Goal: Task Accomplishment & Management: Use online tool/utility

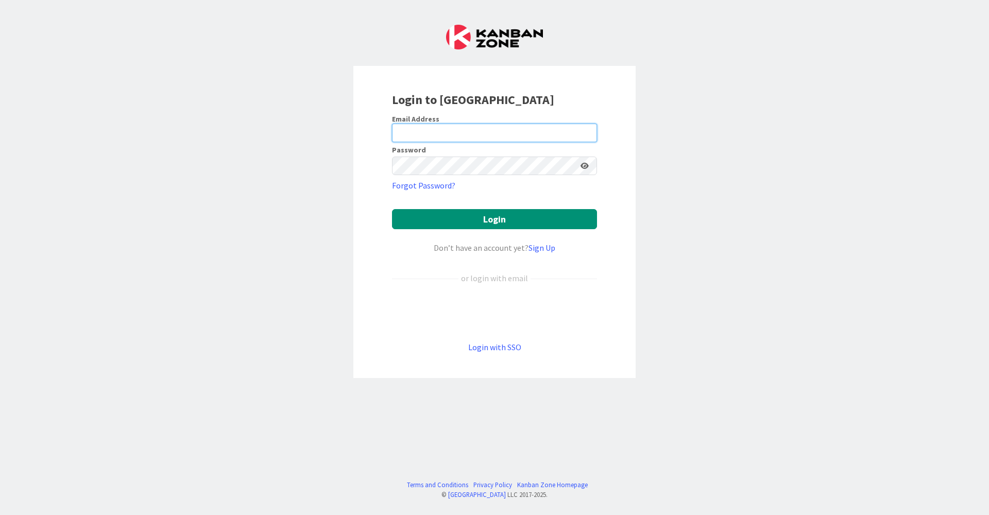
type input "[EMAIL_ADDRESS][DOMAIN_NAME]"
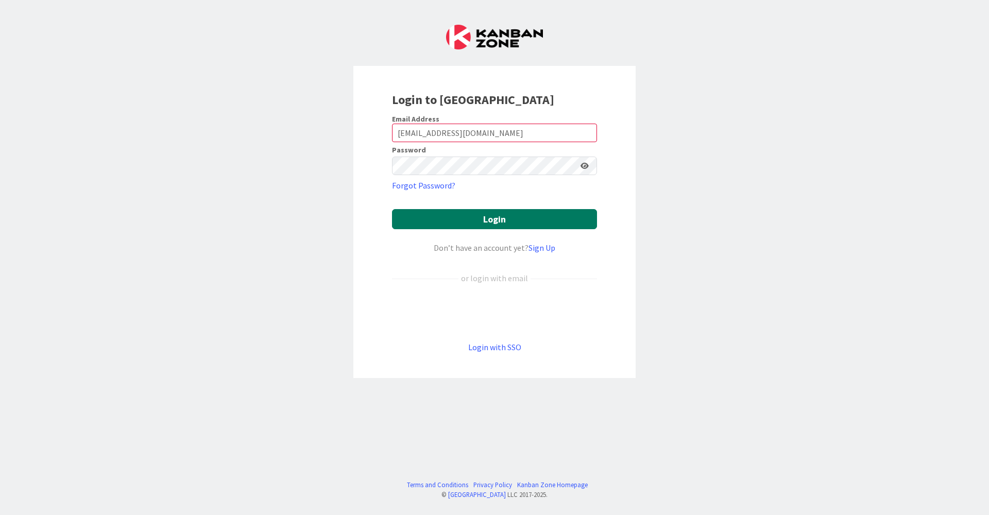
drag, startPoint x: 0, startPoint y: 0, endPoint x: 485, endPoint y: 223, distance: 533.9
click at [485, 223] on button "Login" at bounding box center [494, 219] width 205 height 20
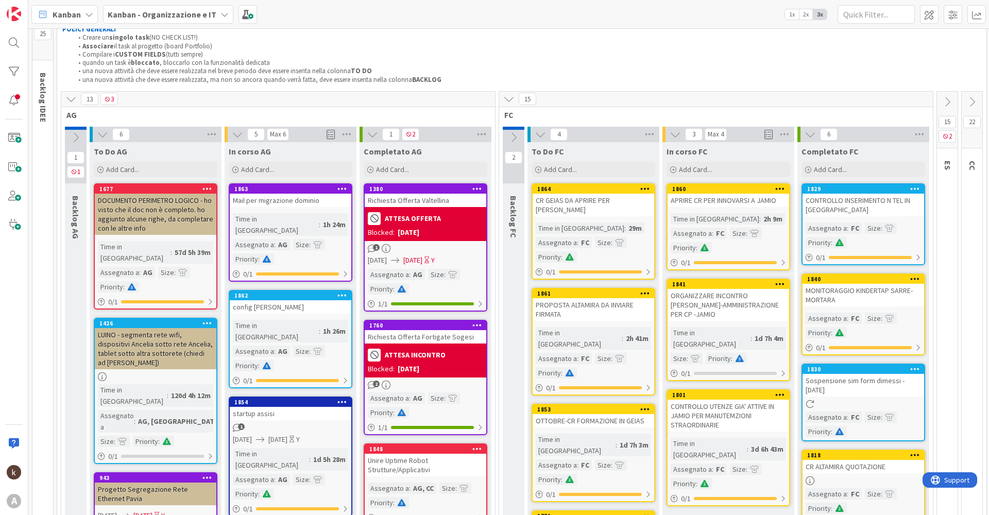
scroll to position [52, 0]
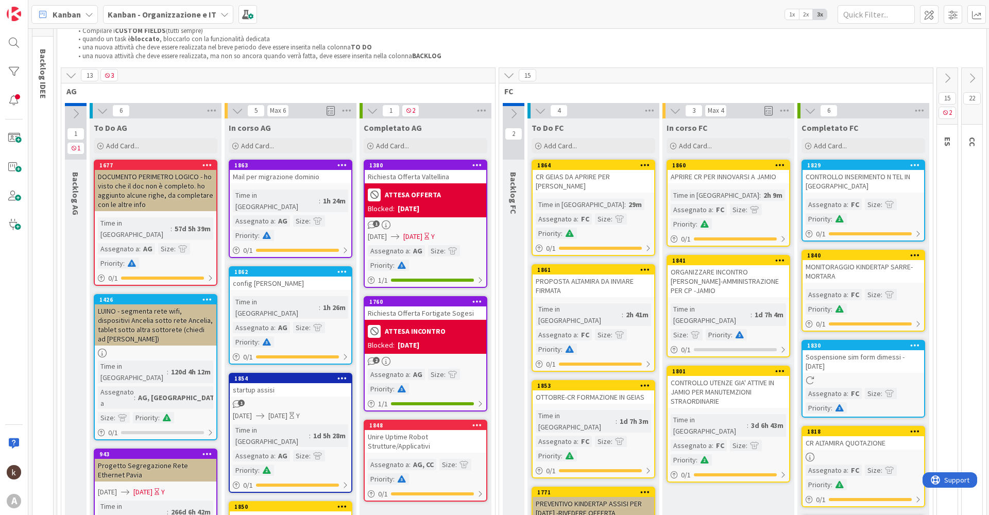
click at [505, 72] on icon at bounding box center [508, 75] width 11 height 11
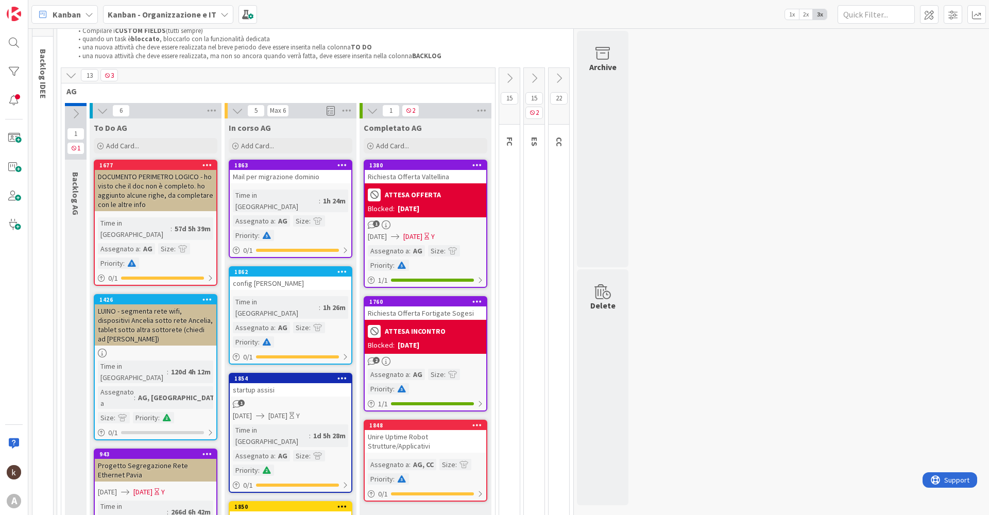
click at [561, 75] on icon at bounding box center [558, 78] width 11 height 11
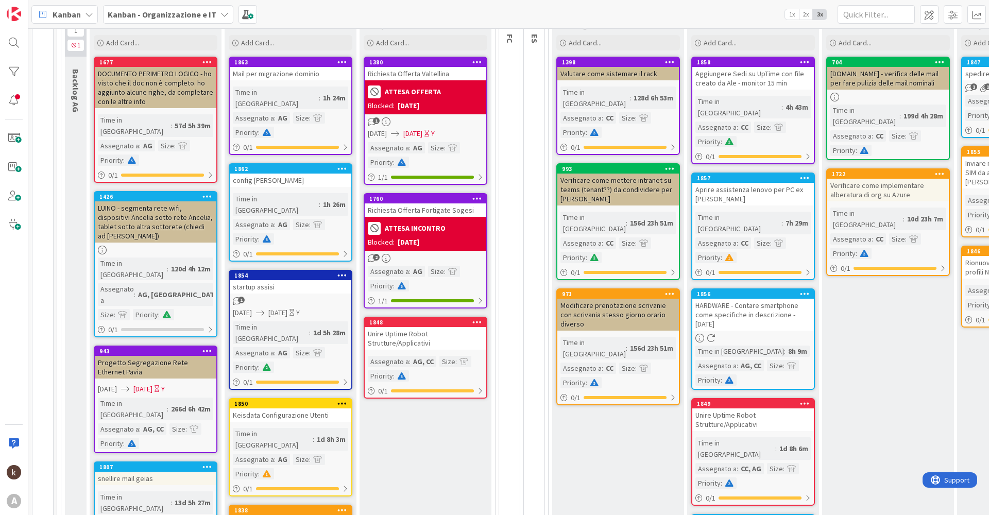
scroll to position [0, 0]
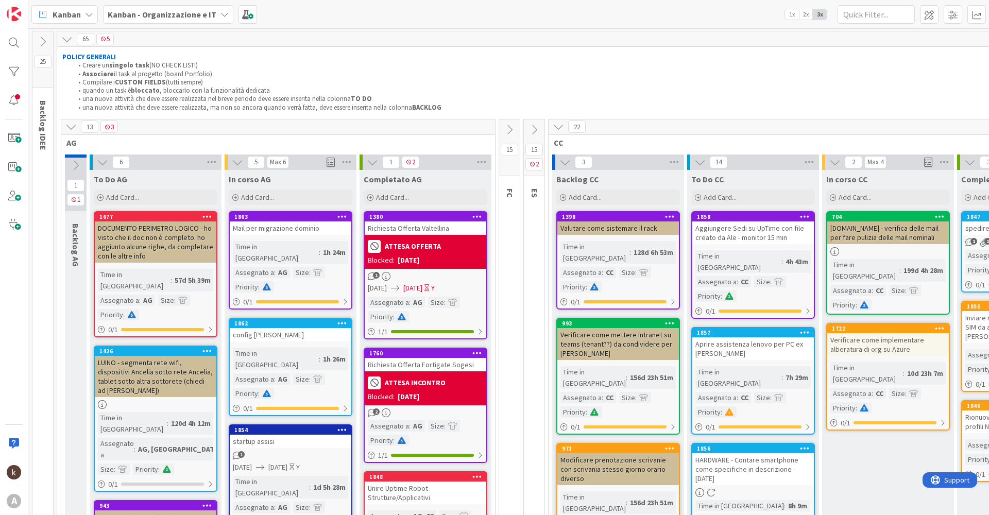
click at [698, 91] on li "quando un task è bloccato , bloccarlo con la funzionalità dedicata" at bounding box center [582, 91] width 1019 height 8
click at [737, 205] on div "Add Card..." at bounding box center [753, 197] width 124 height 15
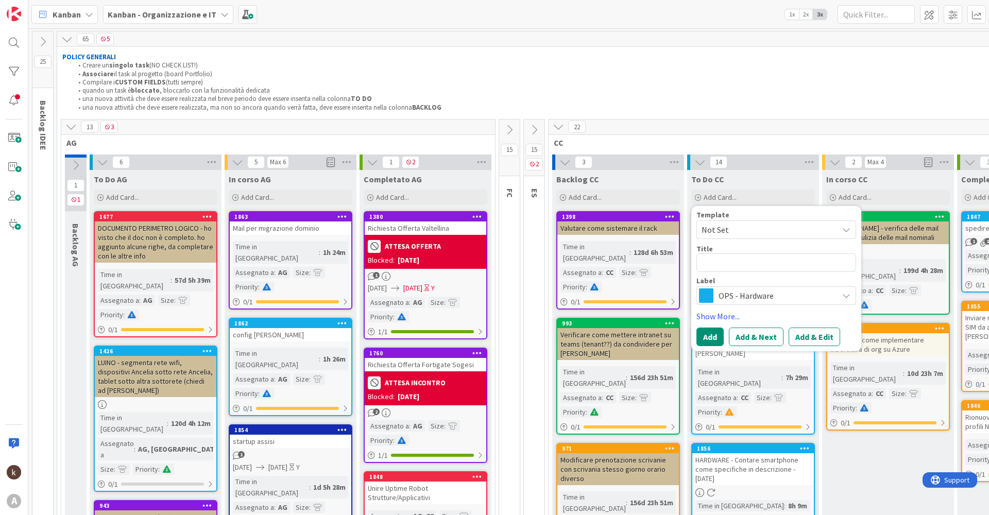
click at [731, 301] on span "OPS - Hardware" at bounding box center [776, 295] width 114 height 14
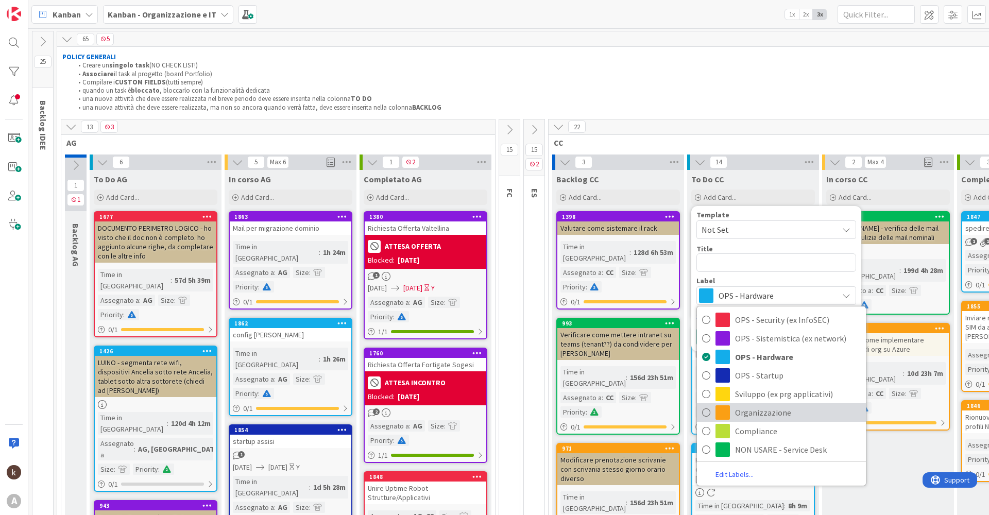
click at [738, 407] on span "Organizzazione" at bounding box center [798, 412] width 126 height 15
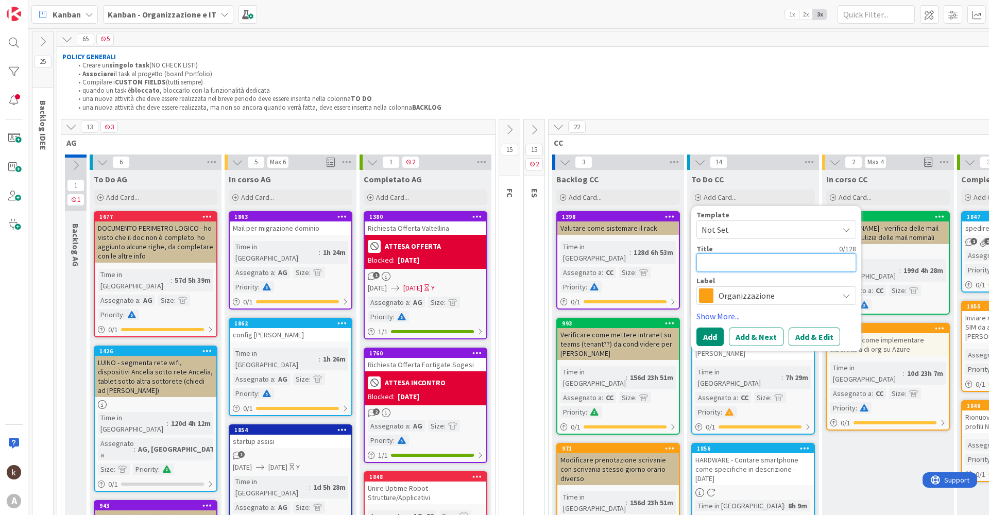
click at [722, 262] on textarea at bounding box center [776, 262] width 160 height 19
type textarea "x"
type textarea "E"
type textarea "x"
type textarea "Es"
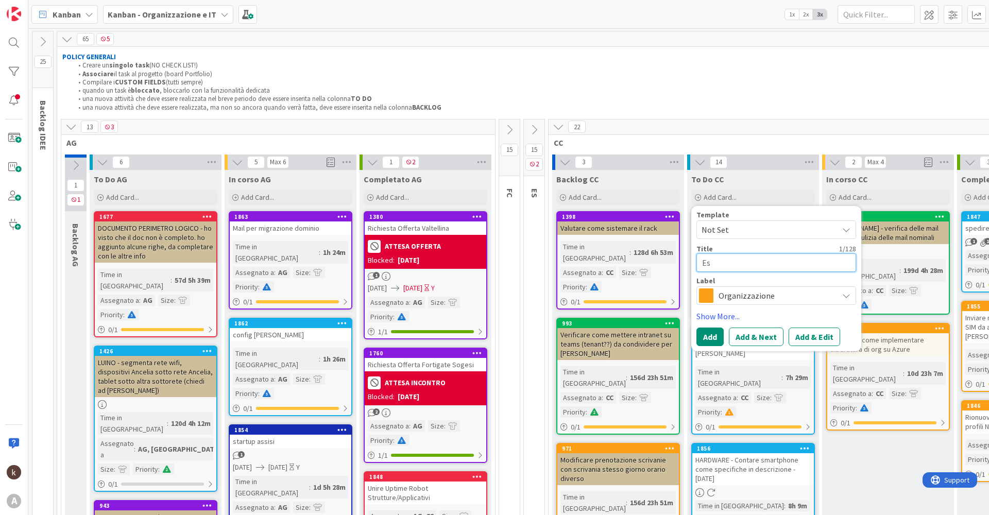
type textarea "x"
type textarea "Esp"
type textarea "x"
type textarea "Espo"
type textarea "x"
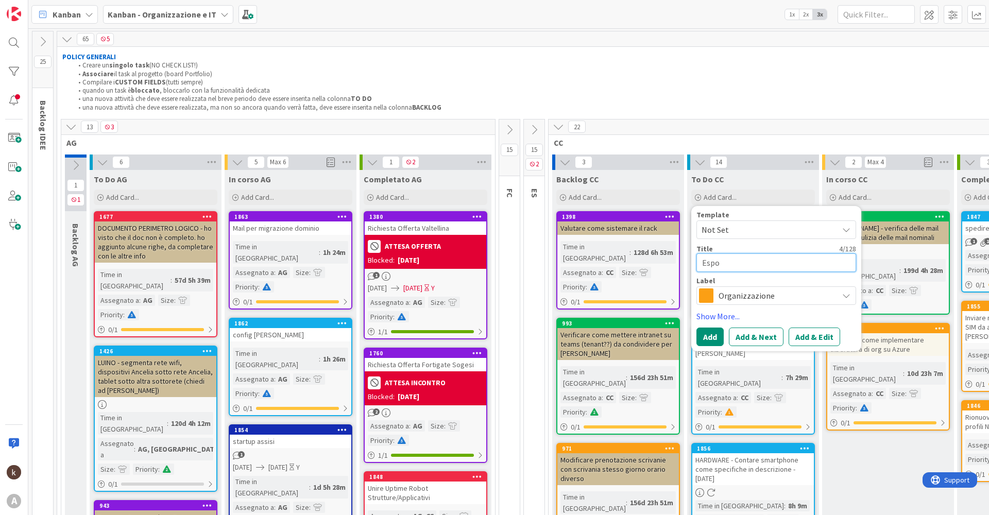
type textarea "Espor"
type textarea "x"
type textarea "Esport"
type textarea "x"
type textarea "Esporta"
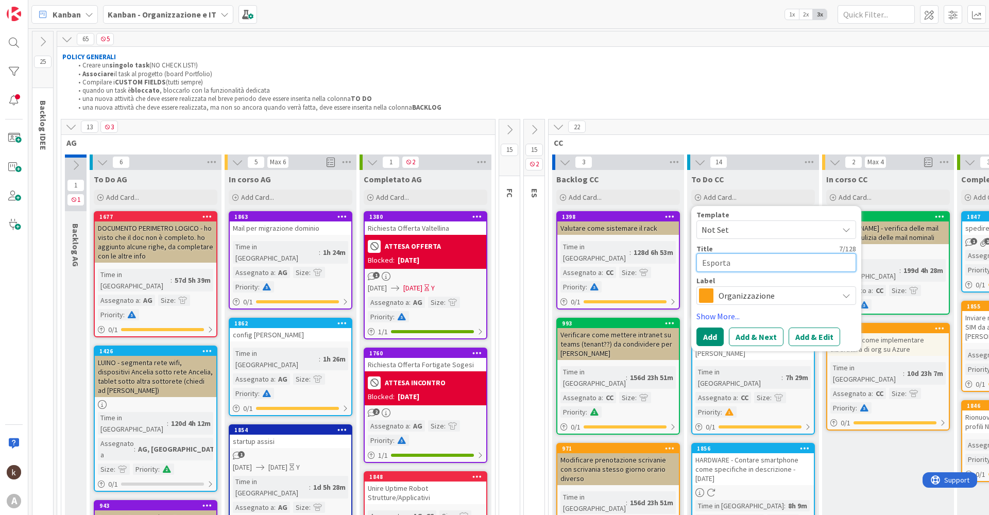
type textarea "x"
type textarea "Esportar"
type textarea "x"
type textarea "Esportare"
type textarea "x"
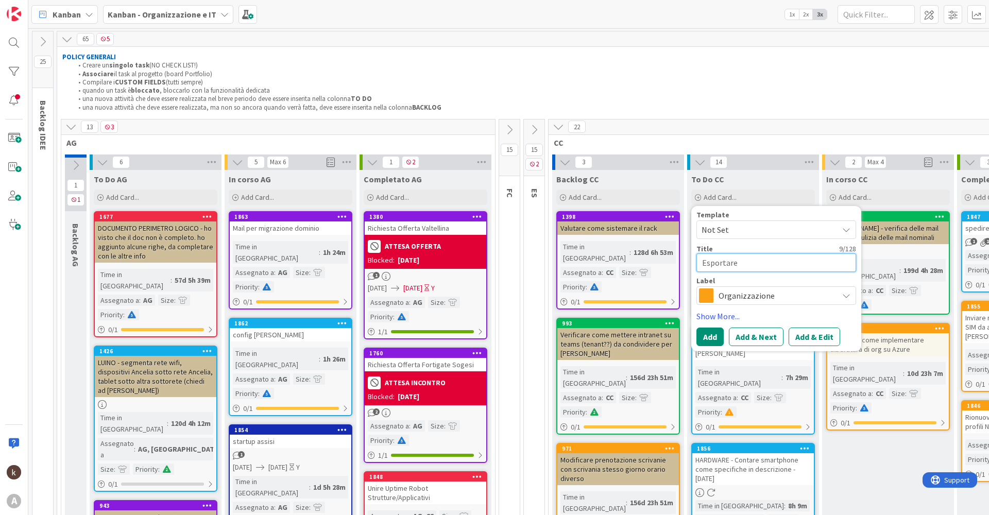
type textarea "Esportare"
type textarea "x"
type textarea "Esportare t"
type textarea "x"
type textarea "Esportare tu"
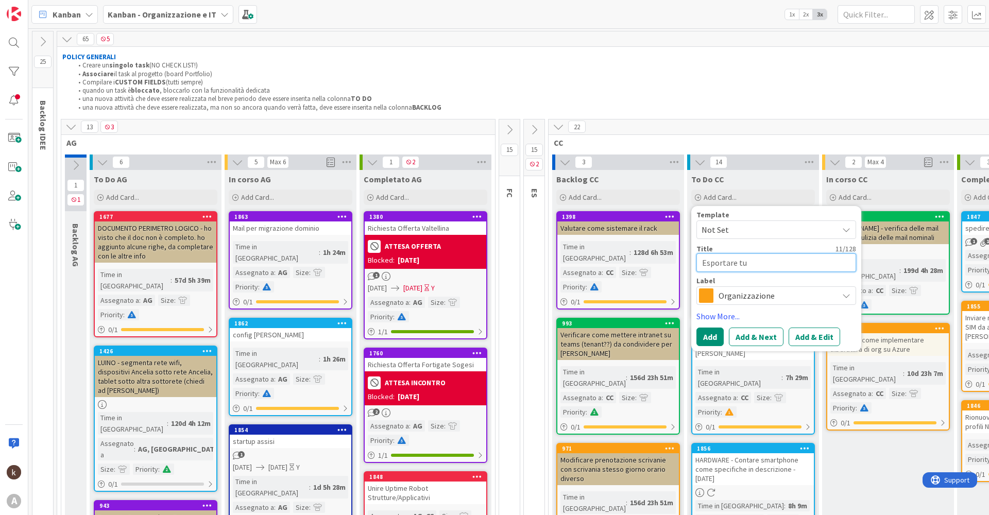
type textarea "x"
type textarea "Esportare tut"
type textarea "x"
type textarea "Esportare tutt"
type textarea "x"
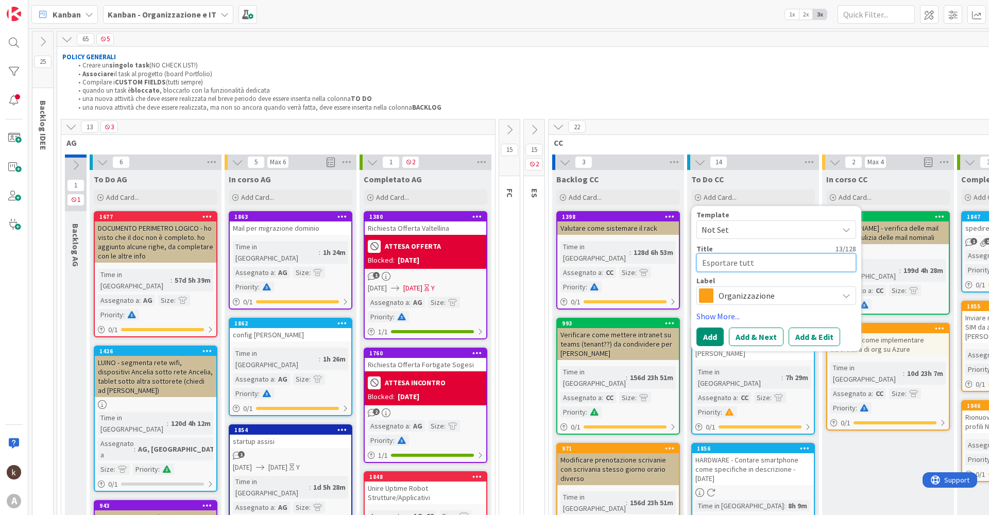
type textarea "Esportare tutti"
type textarea "x"
type textarea "Esportare tutti"
type textarea "x"
type textarea "Esportare tutti i"
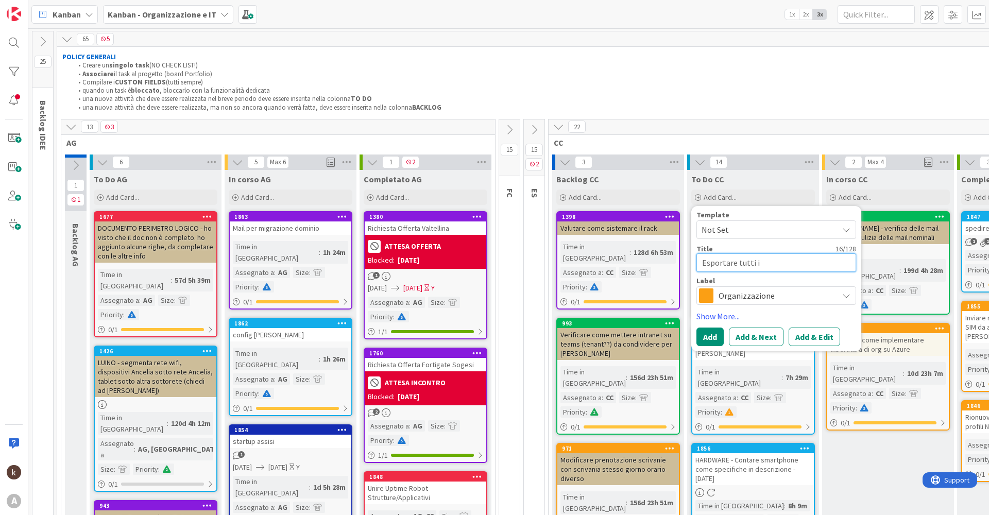
type textarea "x"
type textarea "Esportare tutti i"
type textarea "x"
type textarea "Esportare tutti i r"
type textarea "x"
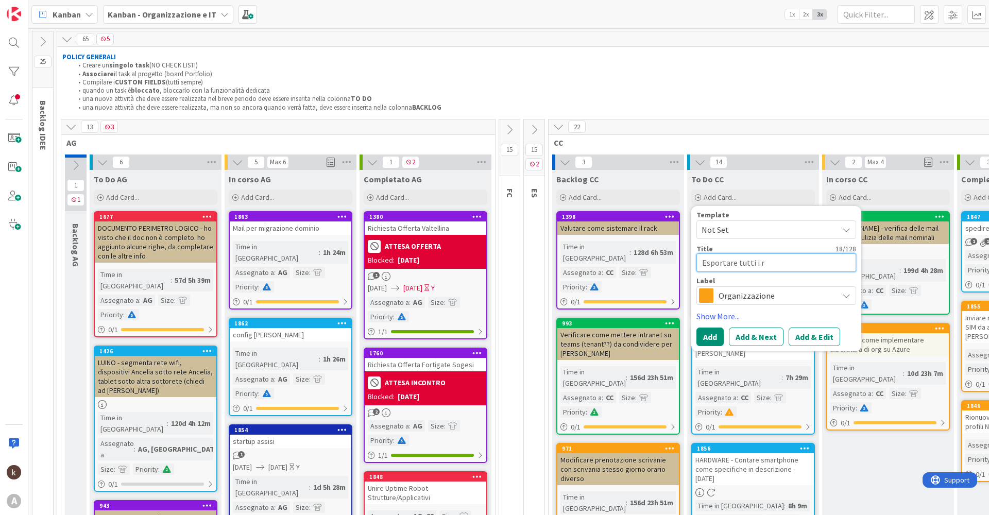
type textarea "Esportare tutti i re"
type textarea "x"
type textarea "Esportare tutti i rep"
type textarea "x"
type textarea "Esportare tutti i repa"
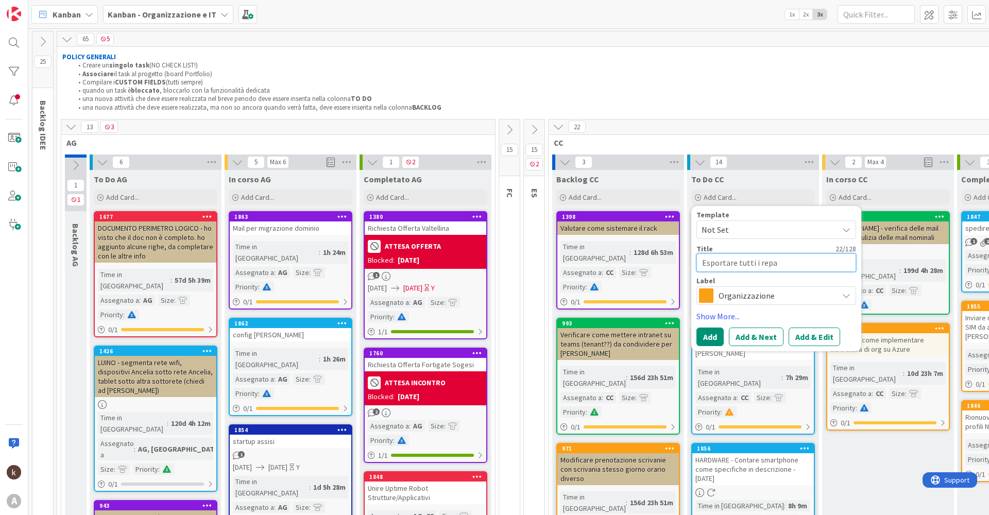
type textarea "x"
type textarea "Esportare tutti i repar"
type textarea "x"
type textarea "Esportare tutti i repart"
type textarea "x"
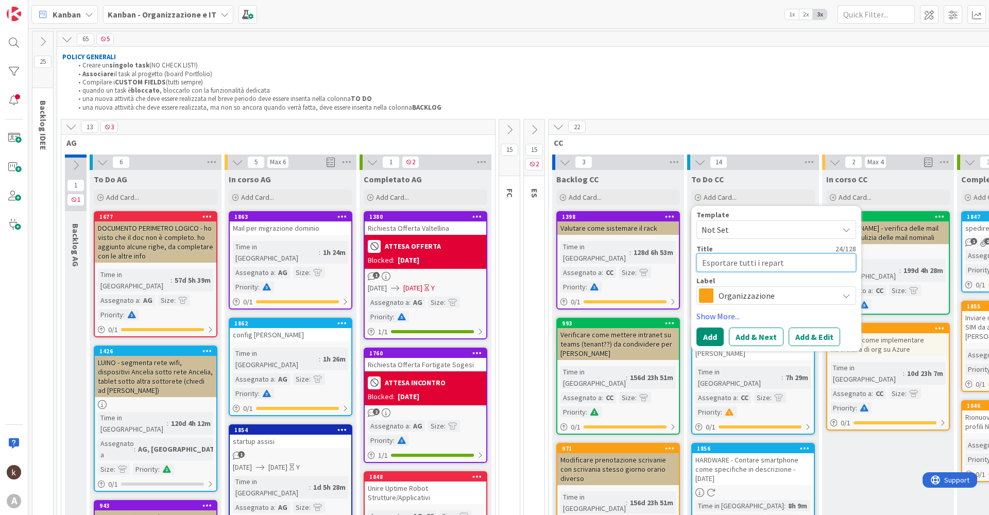
type textarea "Esportare tutti i reparti"
type textarea "x"
type textarea "Esportare tutti i reparti"
type textarea "x"
type textarea "Esportare tutti i reparti d"
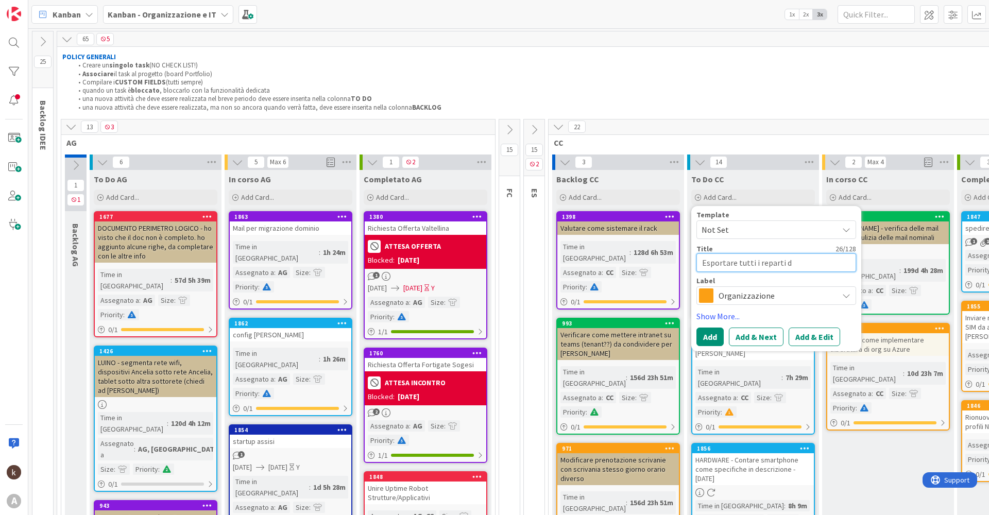
type textarea "x"
type textarea "Esportare tutti i reparti de"
type textarea "x"
type textarea "Esportare tutti i reparti deg"
type textarea "x"
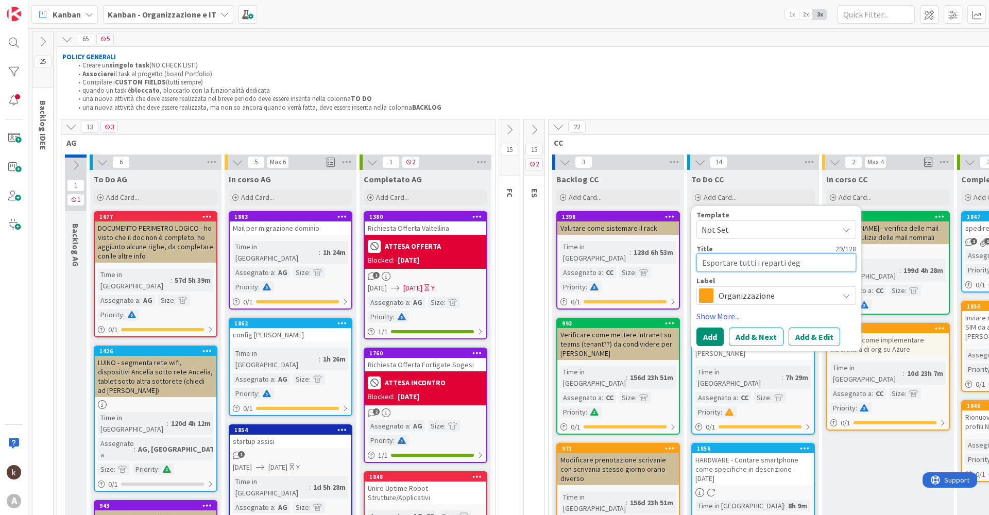
type textarea "Esportare tutti i reparti degl"
type textarea "x"
type textarea "Esportare tutti i reparti degli"
type textarea "x"
type textarea "Esportare tutti i reparti degli"
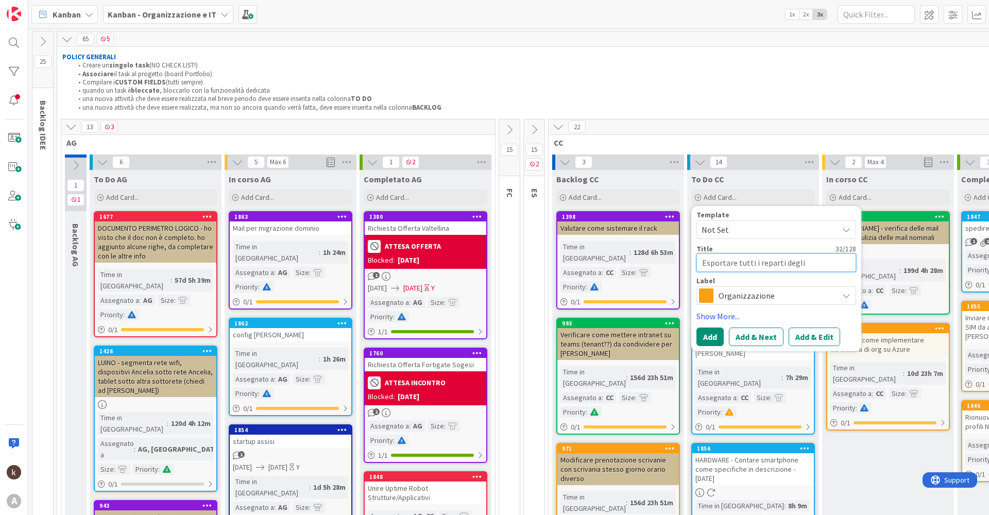
type textarea "x"
type textarea "Esportare tutti i reparti degli u"
type textarea "x"
type textarea "Esportare tutti i reparti degli ut"
type textarea "x"
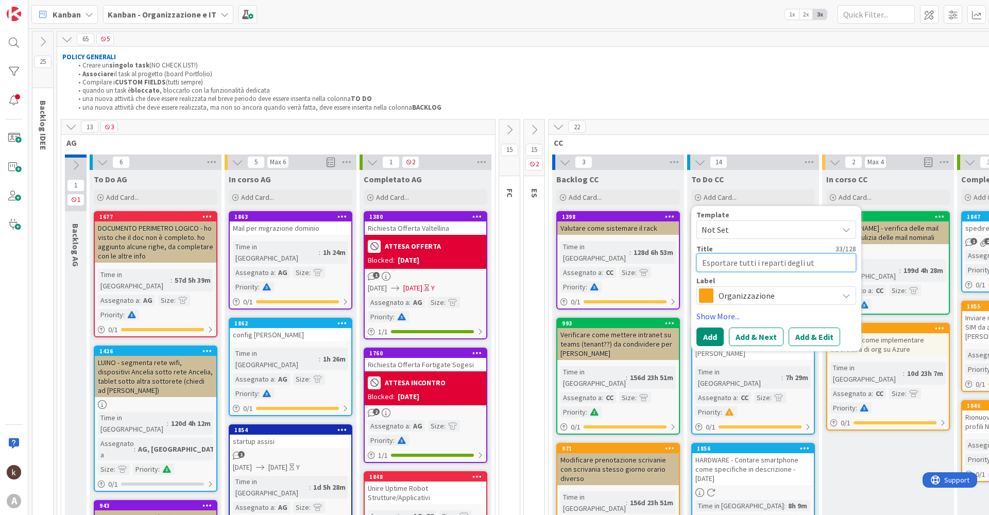
type textarea "Esportare tutti i reparti degli ute"
type textarea "x"
type textarea "Esportare tutti i reparti degli uten"
type textarea "x"
type textarea "Esportare tutti i reparti degli utenti"
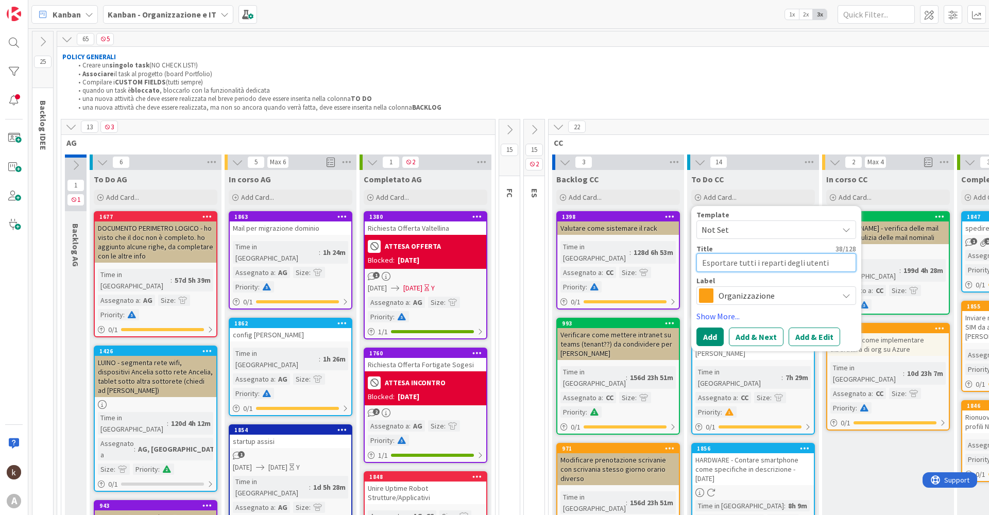
type textarea "x"
type textarea "Esportare tutti i reparti degli utenti"
type textarea "x"
type textarea "Esportare tutti i reparti degli utenti s"
type textarea "x"
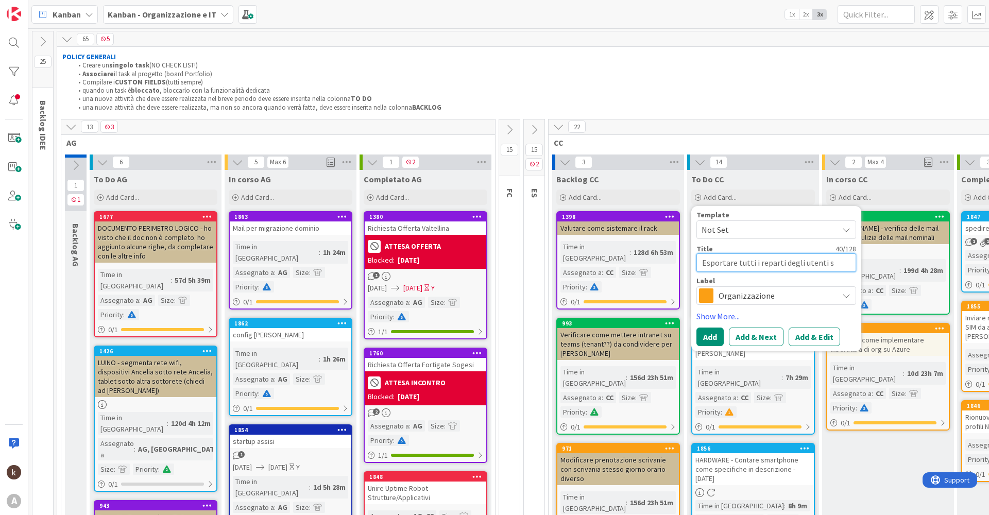
type textarea "Esportare tutti i reparti degli utenti su"
type textarea "x"
type textarea "Esportare tutti i reparti degli utenti su"
type textarea "x"
type textarea "Esportare tutti i reparti degli utenti su f"
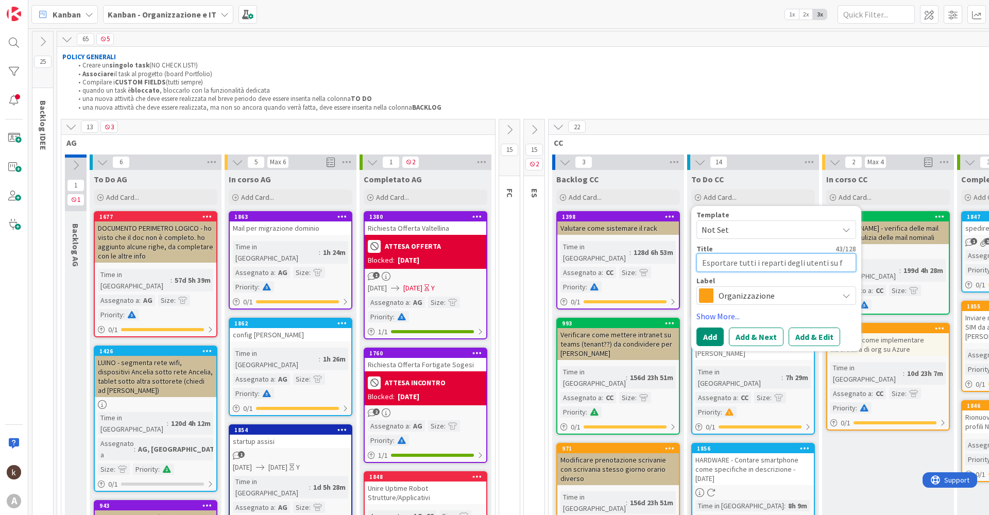
type textarea "x"
type textarea "Esportare tutti i reparti degli utenti su"
type textarea "x"
type textarea "Esportare tutti i reparti degli utenti su E"
type textarea "x"
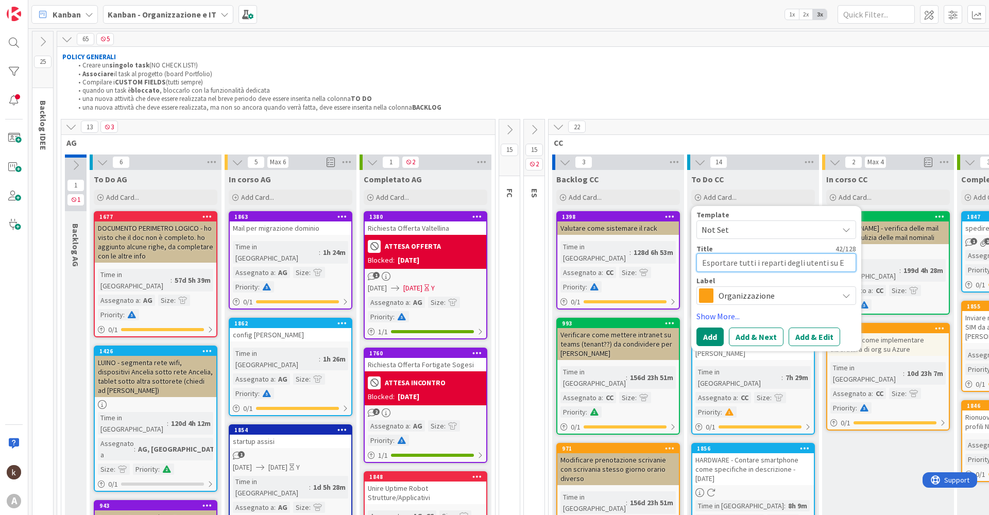
type textarea "Esportare tutti i reparti degli utenti su En"
type textarea "x"
type textarea "Esportare tutti i reparti degli utenti su Ent"
type textarea "x"
type textarea "Esportare tutti i reparti degli utenti su Entr"
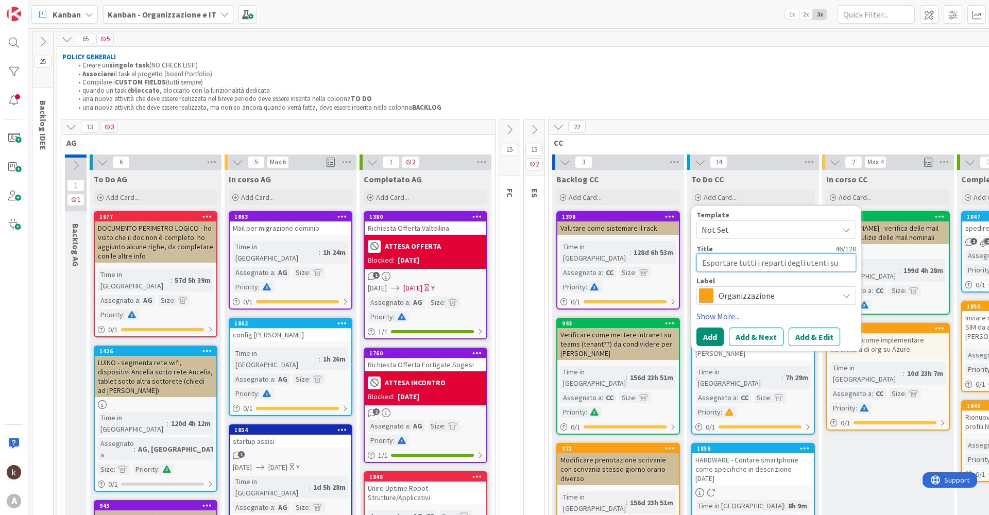
type textarea "x"
type textarea "Esportare tutti i reparti degli utenti su Entra"
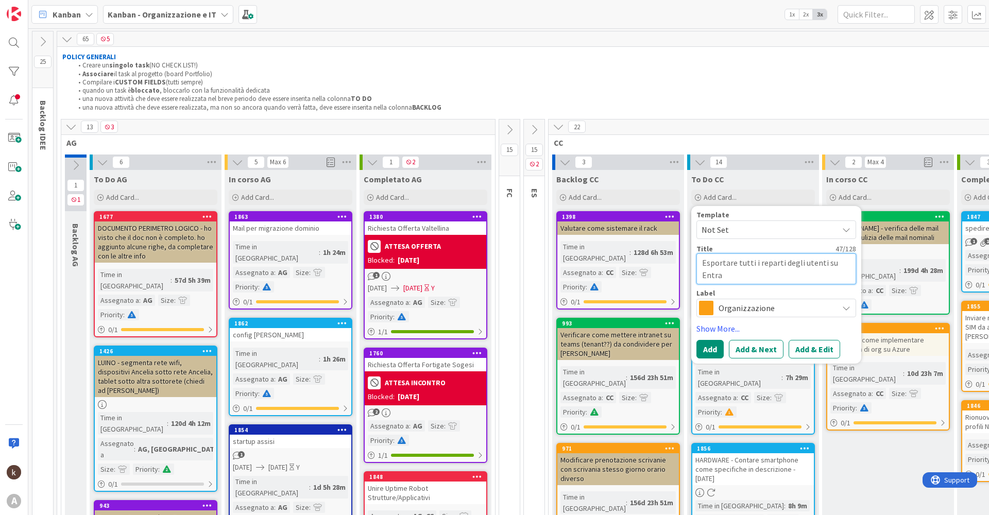
type textarea "x"
type textarea "Esportare tutti i reparti degli utenti su EntraI"
type textarea "x"
type textarea "Esportare tutti i reparti degli utenti su EntraID"
type textarea "x"
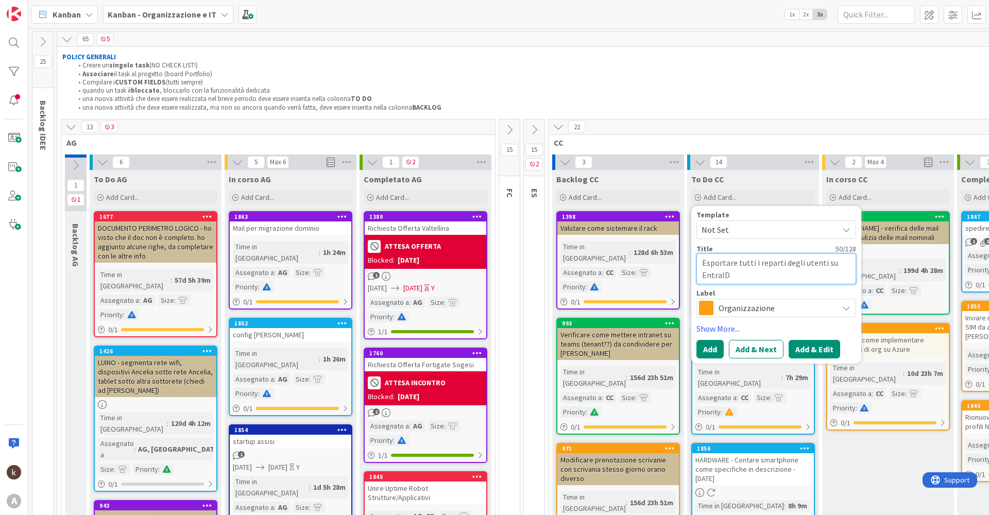
type textarea "Esportare tutti i reparti degli utenti su EntraID"
click at [815, 348] on button "Add & Edit" at bounding box center [815, 349] width 52 height 19
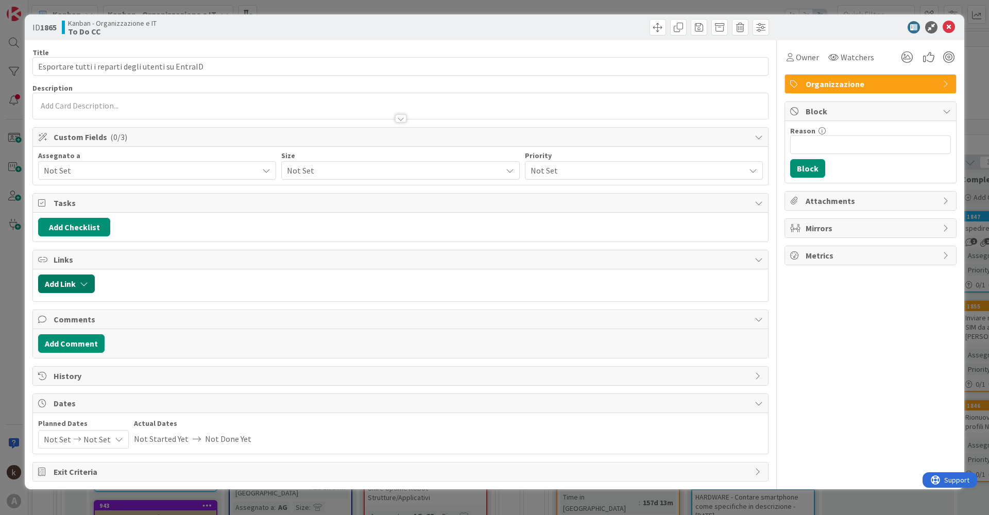
click at [81, 285] on icon "button" at bounding box center [84, 284] width 8 height 8
click at [94, 172] on span "Not Set" at bounding box center [151, 170] width 214 height 12
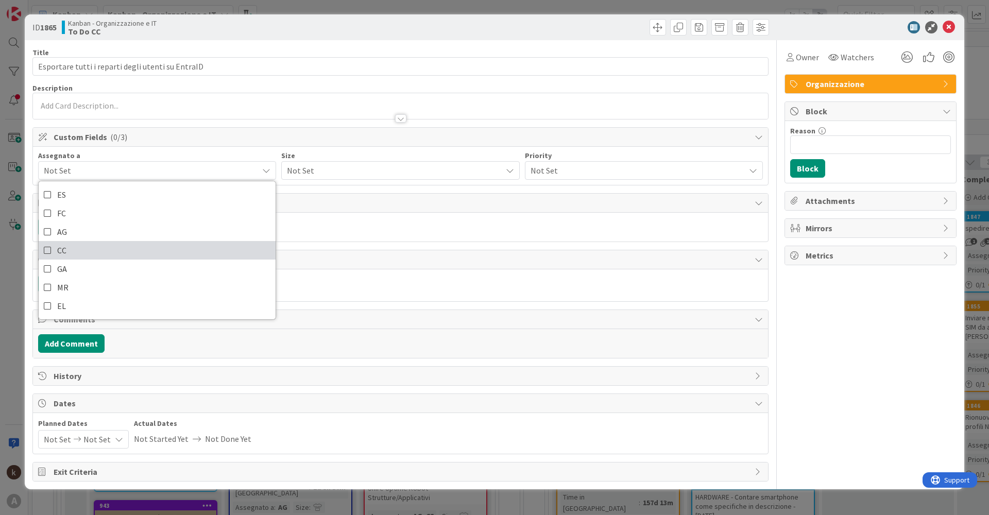
click at [82, 253] on link "CC" at bounding box center [157, 250] width 237 height 19
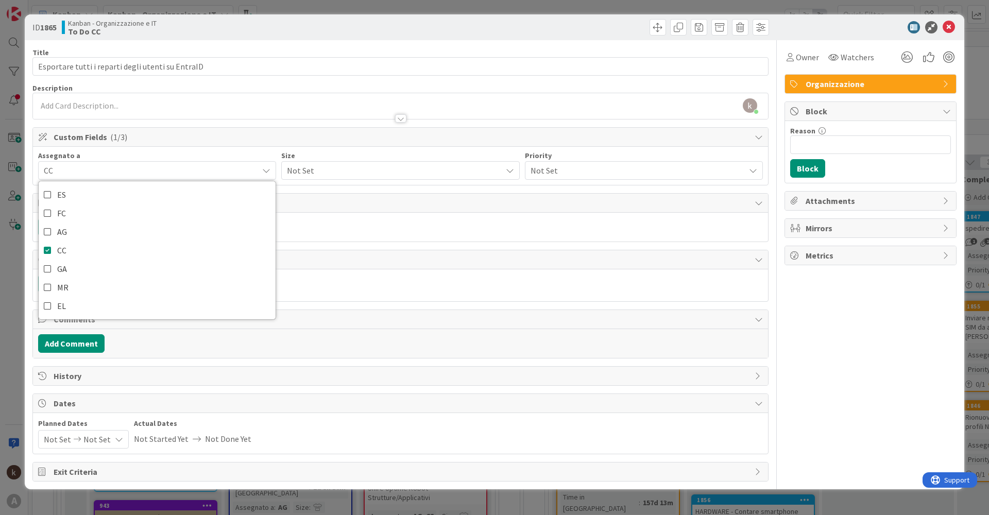
click at [314, 175] on span "Not Set" at bounding box center [391, 170] width 209 height 14
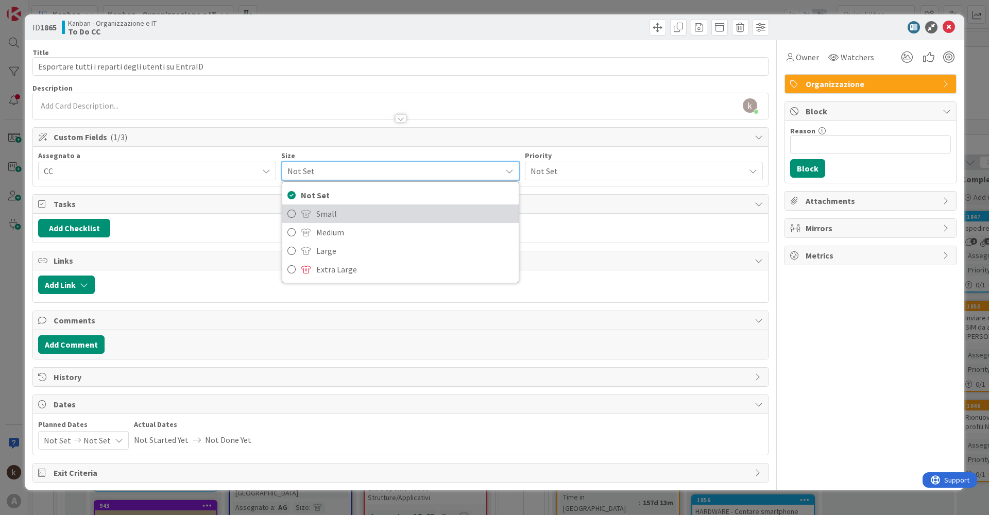
click at [326, 214] on span "Small" at bounding box center [414, 213] width 197 height 15
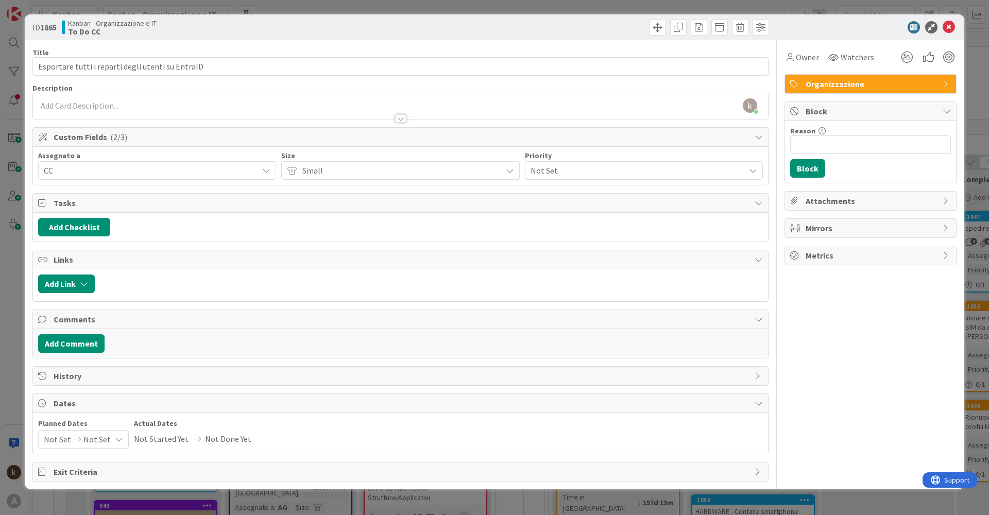
click at [555, 175] on span "Not Set" at bounding box center [635, 170] width 209 height 14
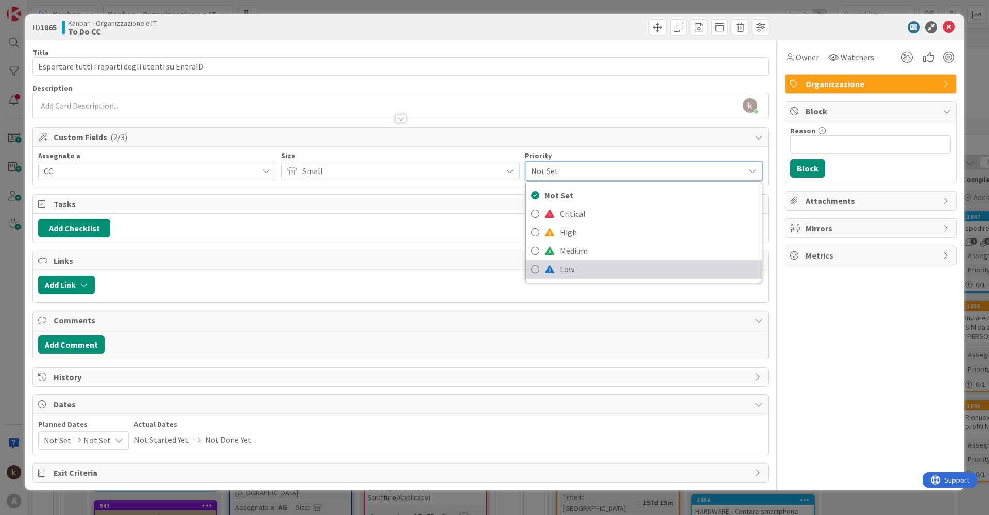
click at [563, 270] on span "Low" at bounding box center [658, 269] width 197 height 15
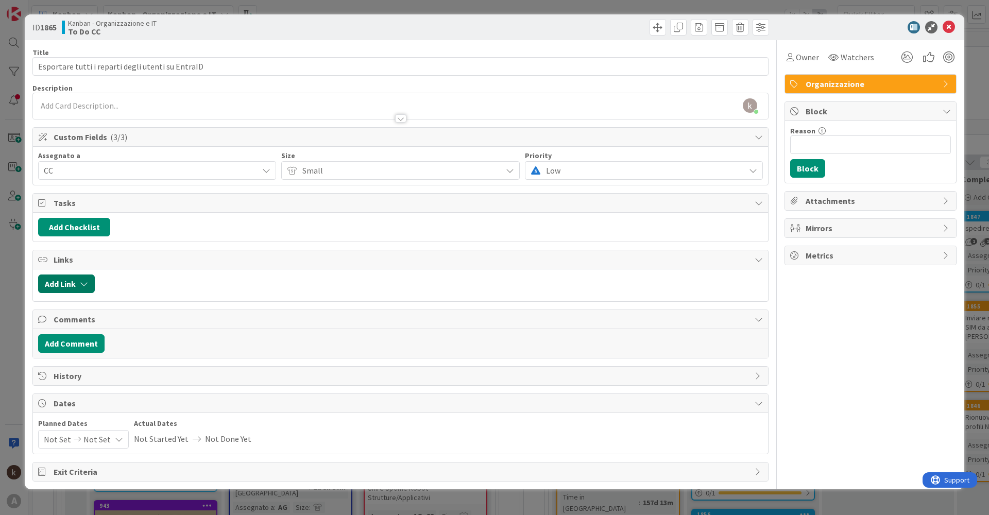
click at [61, 292] on button "Add Link" at bounding box center [66, 284] width 57 height 19
click at [127, 350] on span "Current Board" at bounding box center [106, 348] width 115 height 14
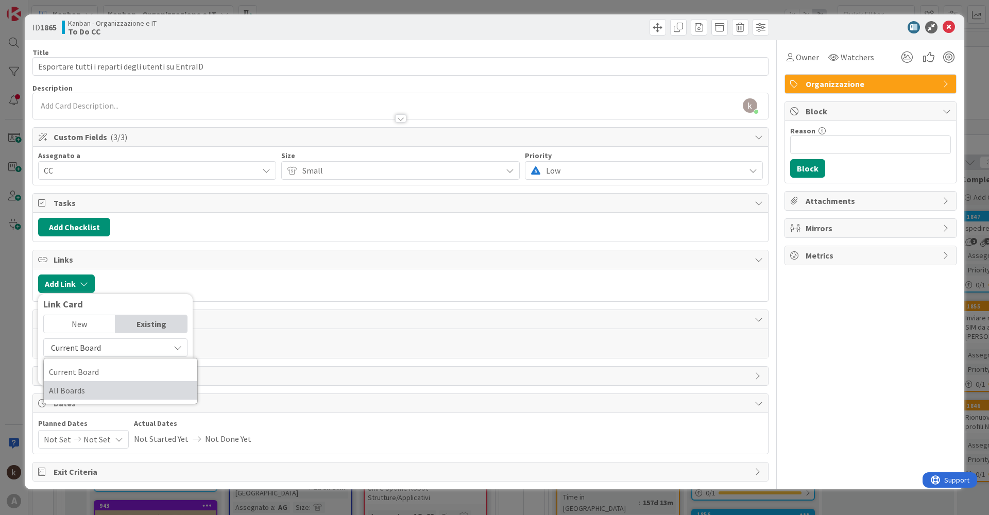
click at [111, 388] on span "All Boards" at bounding box center [120, 390] width 143 height 15
click at [123, 365] on input "text" at bounding box center [115, 371] width 144 height 19
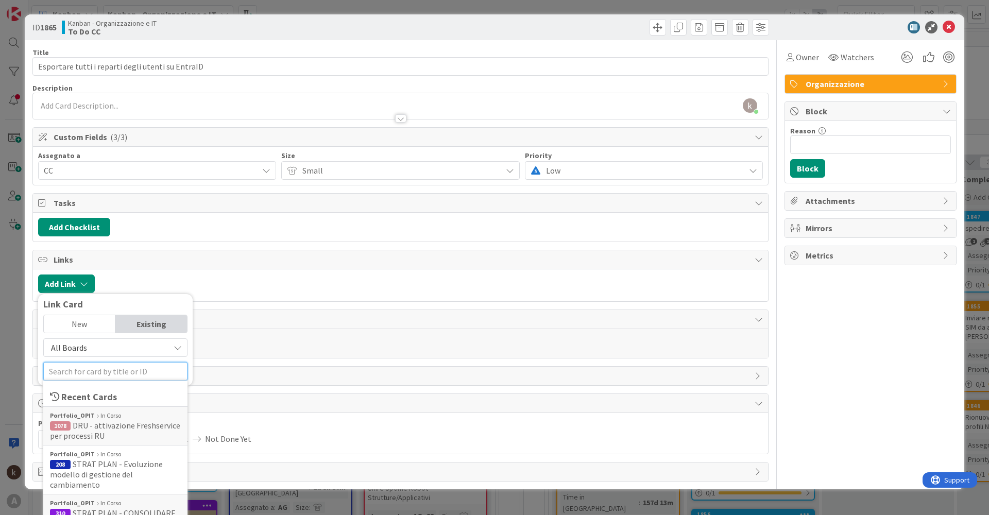
click at [106, 375] on input "text" at bounding box center [115, 371] width 144 height 19
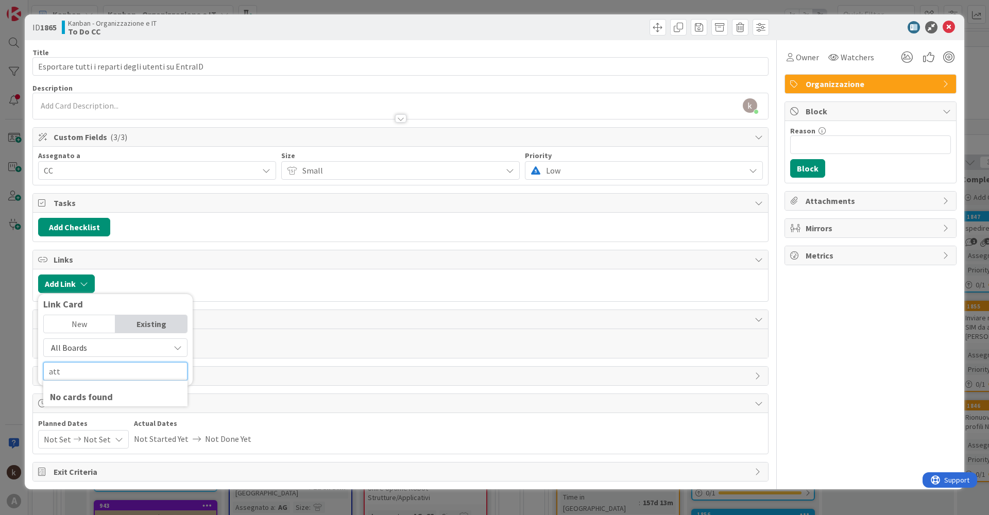
type input "att"
click at [97, 343] on span "All Boards" at bounding box center [106, 348] width 115 height 14
click at [83, 369] on span "Current Board" at bounding box center [120, 371] width 143 height 15
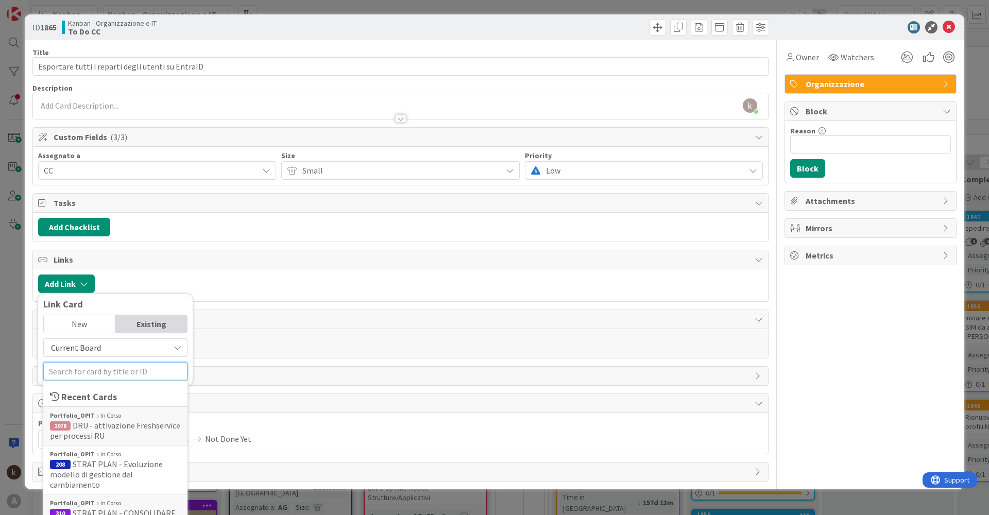
click at [88, 367] on input "text" at bounding box center [115, 371] width 144 height 19
click at [88, 352] on span "Current Board" at bounding box center [76, 348] width 50 height 10
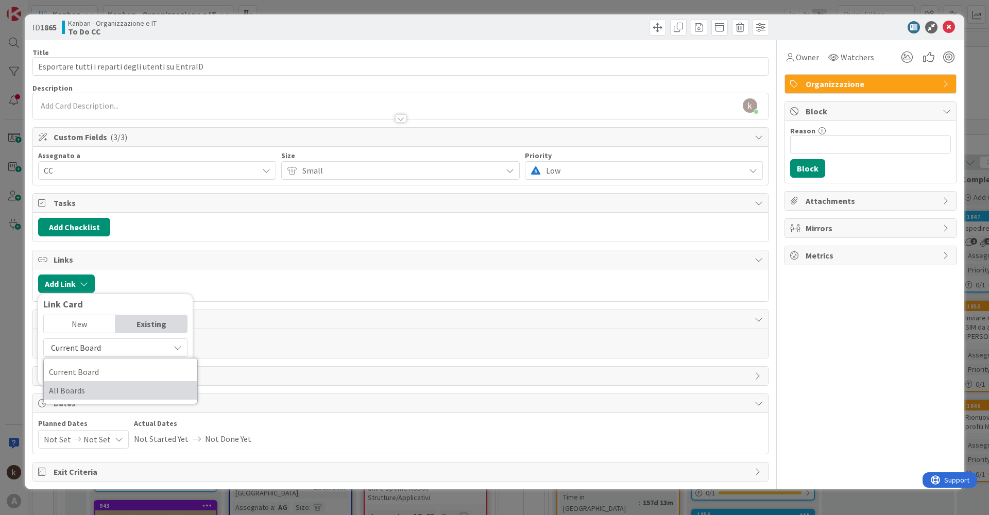
click at [82, 389] on span "All Boards" at bounding box center [120, 390] width 143 height 15
click at [82, 370] on input "text" at bounding box center [115, 371] width 144 height 19
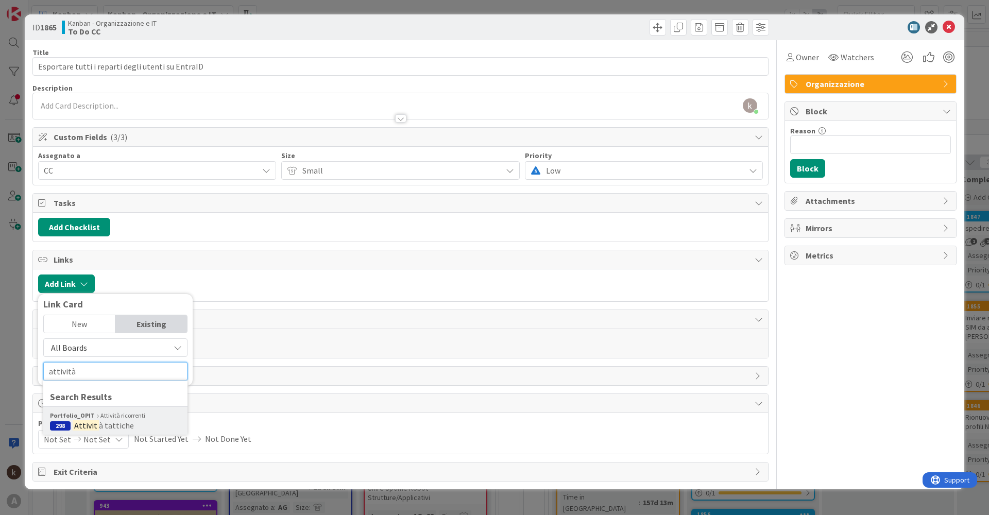
type input "attività"
click at [108, 427] on span "à tattiche" at bounding box center [116, 425] width 35 height 10
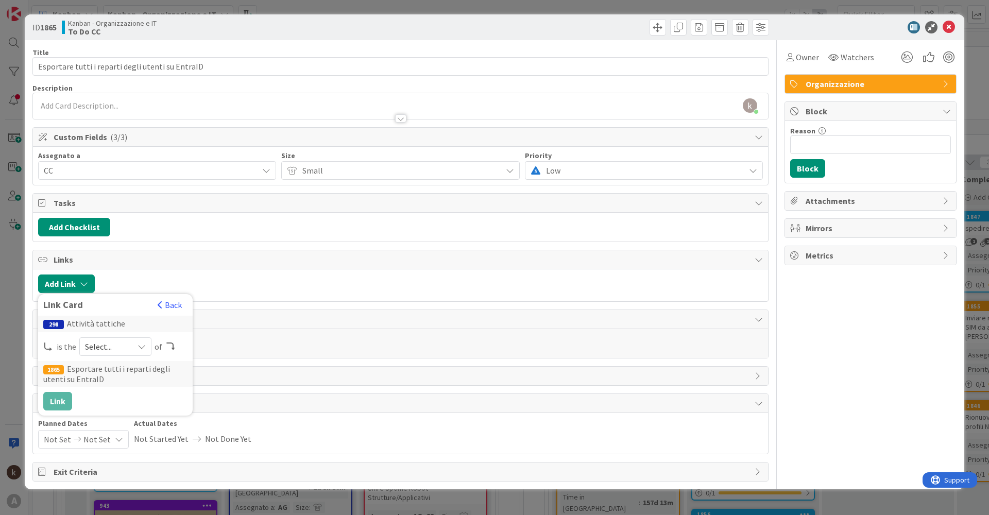
click at [105, 347] on span "Select..." at bounding box center [106, 346] width 43 height 14
click at [112, 369] on span "parent" at bounding box center [170, 370] width 116 height 15
click at [67, 400] on button "Link" at bounding box center [57, 401] width 29 height 19
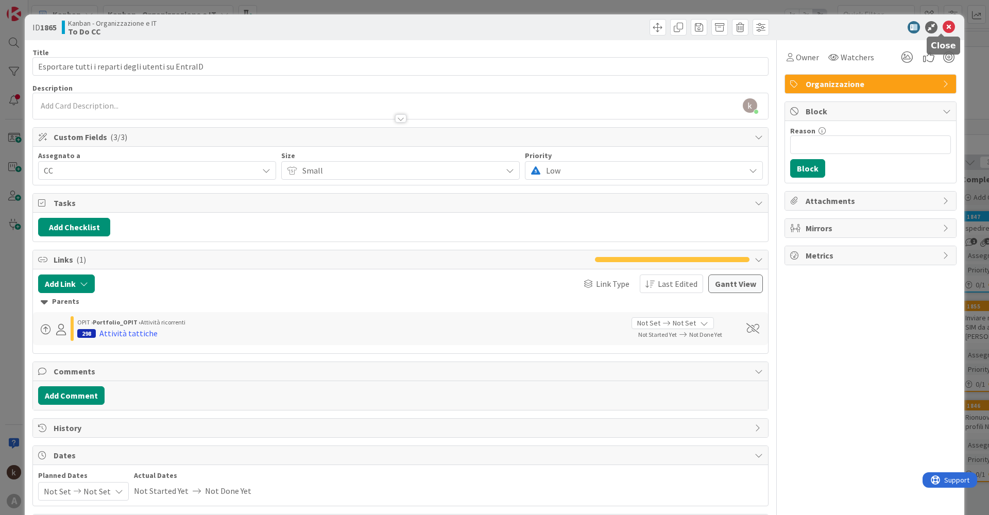
click at [943, 27] on icon at bounding box center [949, 27] width 12 height 12
